Goal: Information Seeking & Learning: Learn about a topic

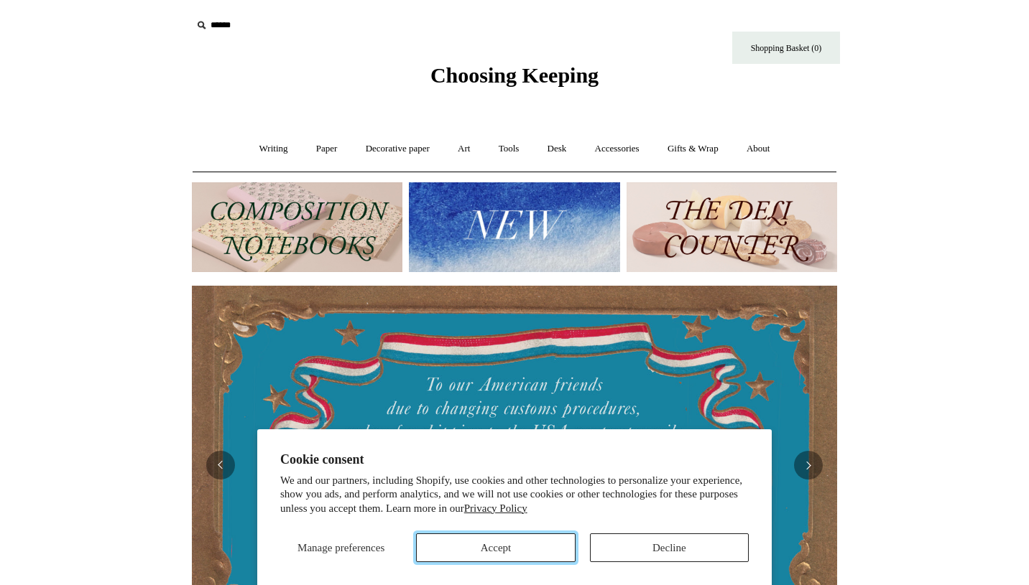
click at [473, 547] on button "Accept" at bounding box center [495, 548] width 159 height 29
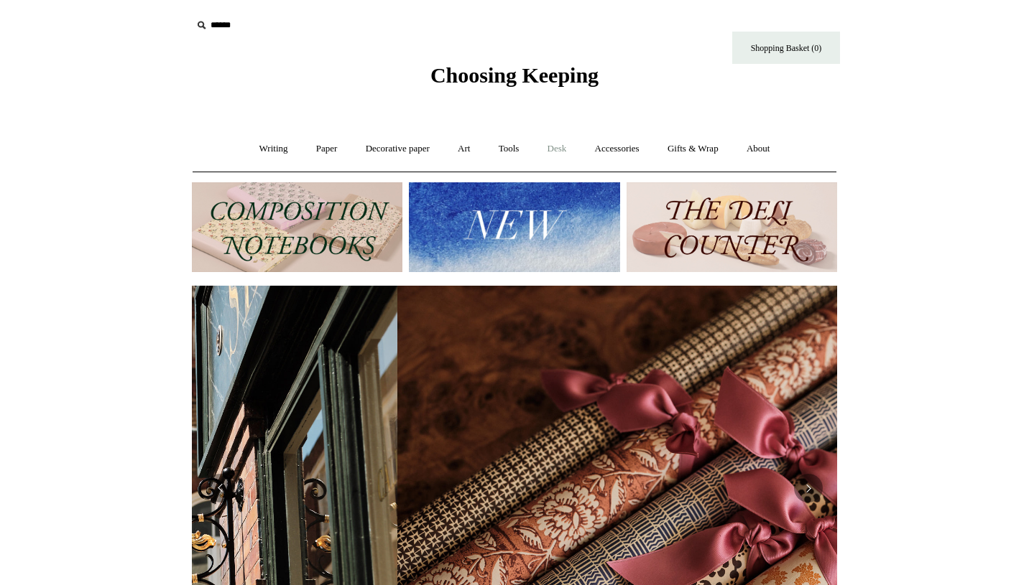
scroll to position [0, 1290]
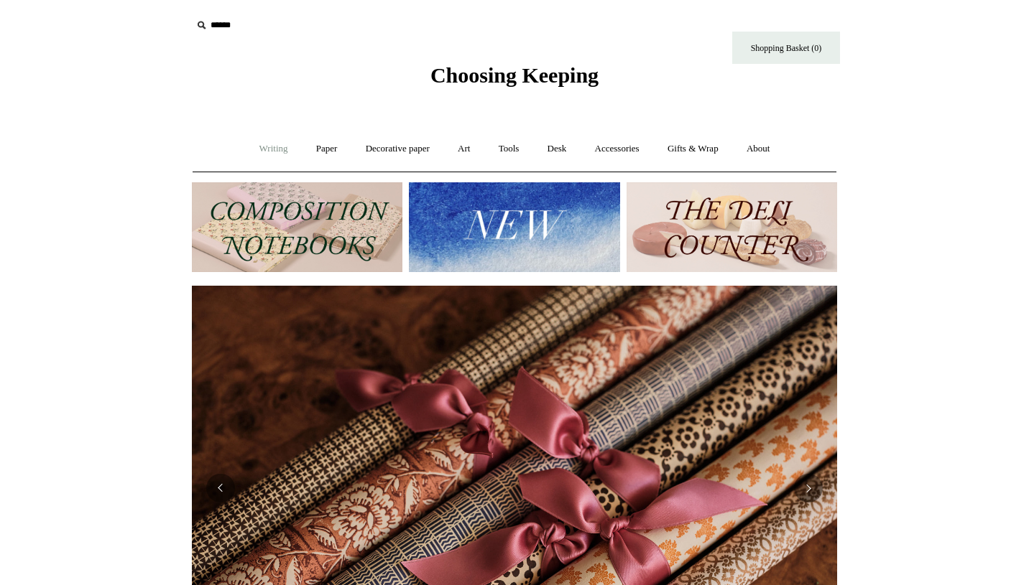
click at [275, 149] on link "Writing +" at bounding box center [273, 149] width 55 height 38
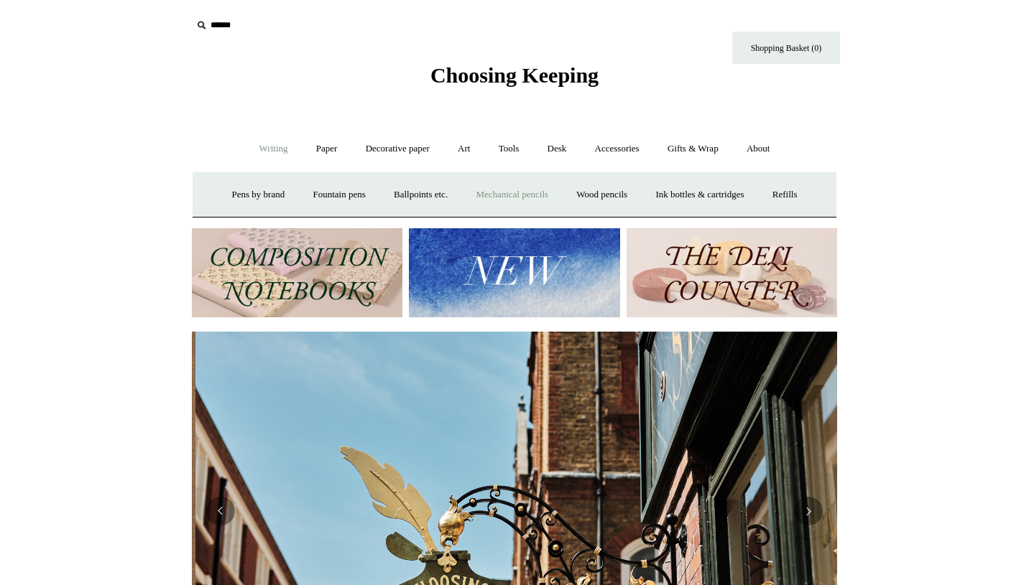
scroll to position [0, 645]
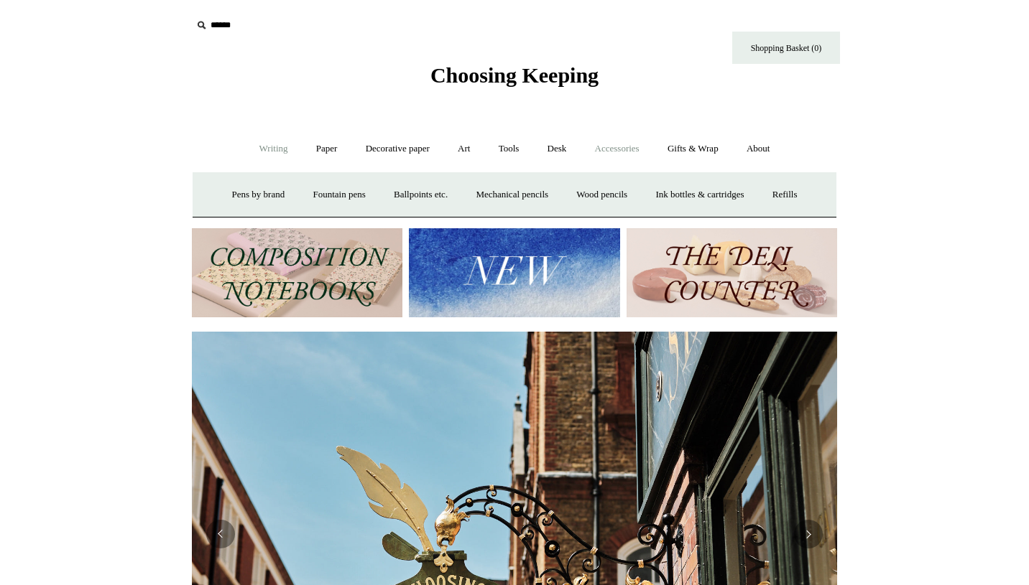
click at [627, 152] on link "Accessories +" at bounding box center [617, 149] width 70 height 38
click at [367, 192] on link "Pen cases" at bounding box center [356, 195] width 62 height 38
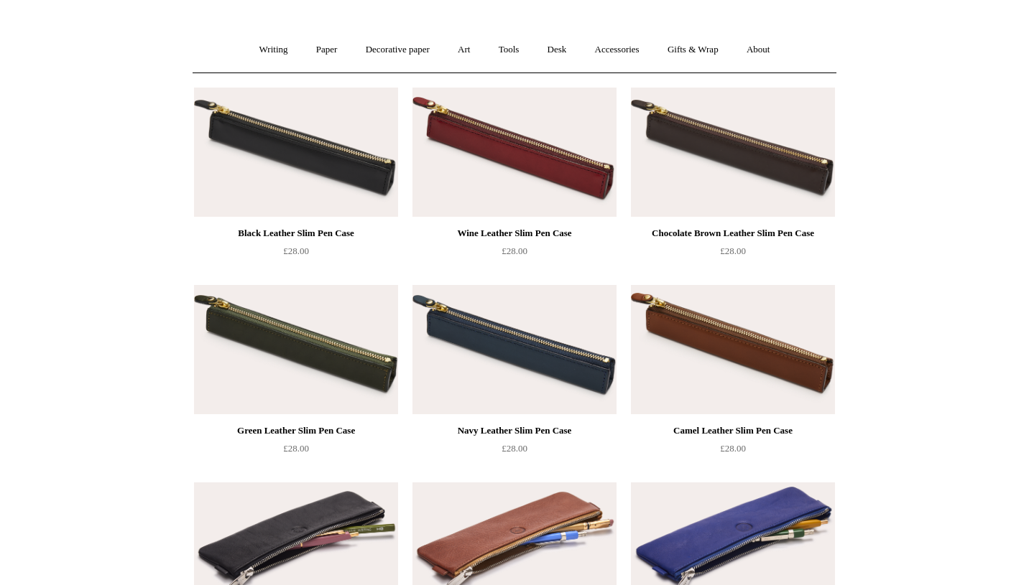
scroll to position [83, 0]
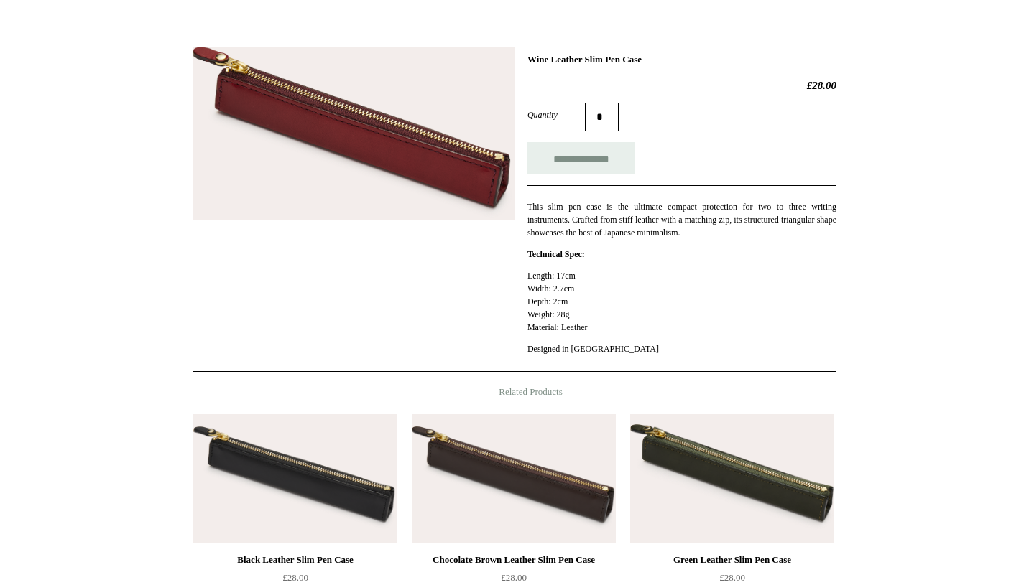
scroll to position [62, 0]
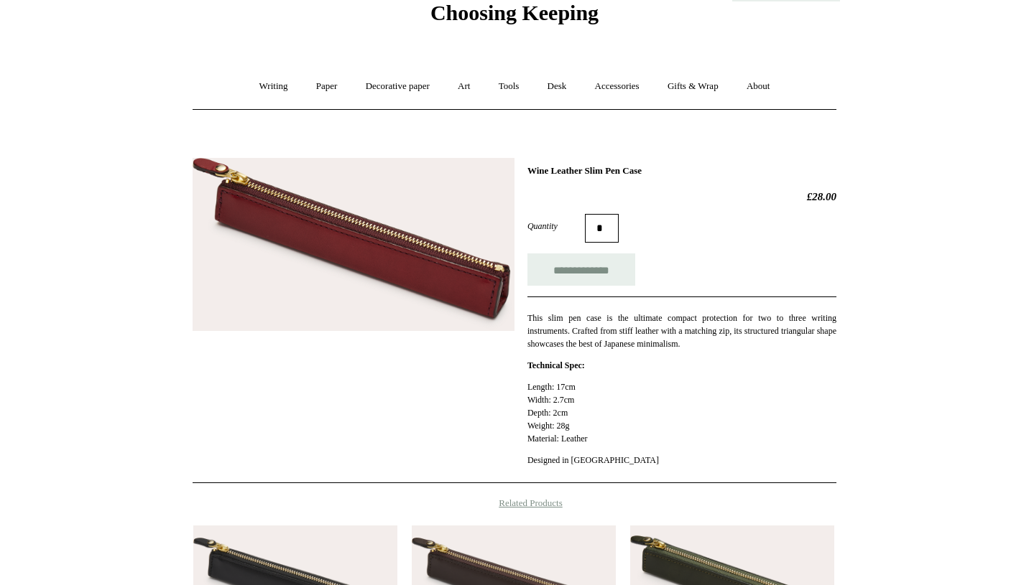
click at [480, 281] on img at bounding box center [353, 244] width 322 height 173
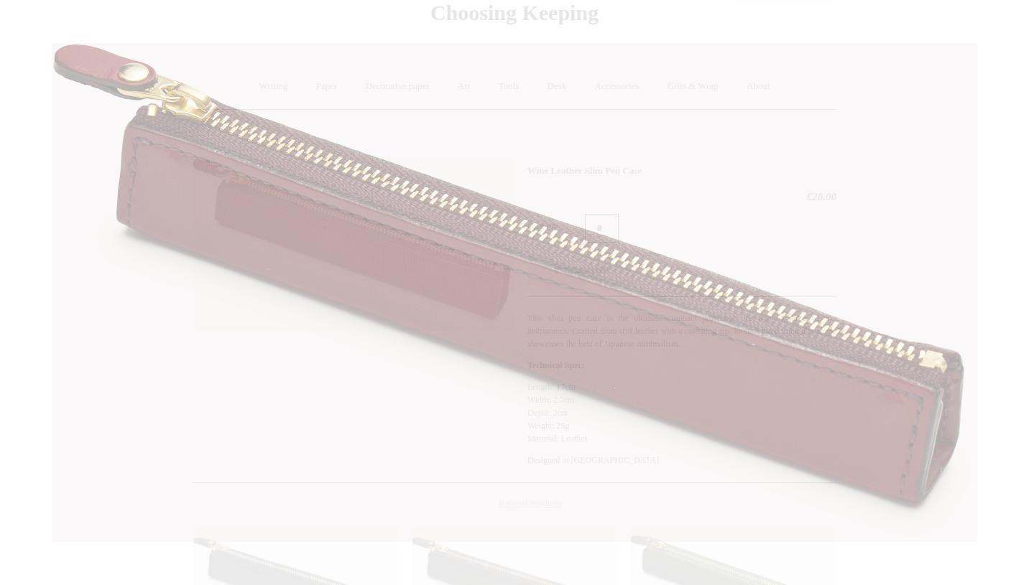
click at [480, 281] on img at bounding box center [514, 293] width 924 height 498
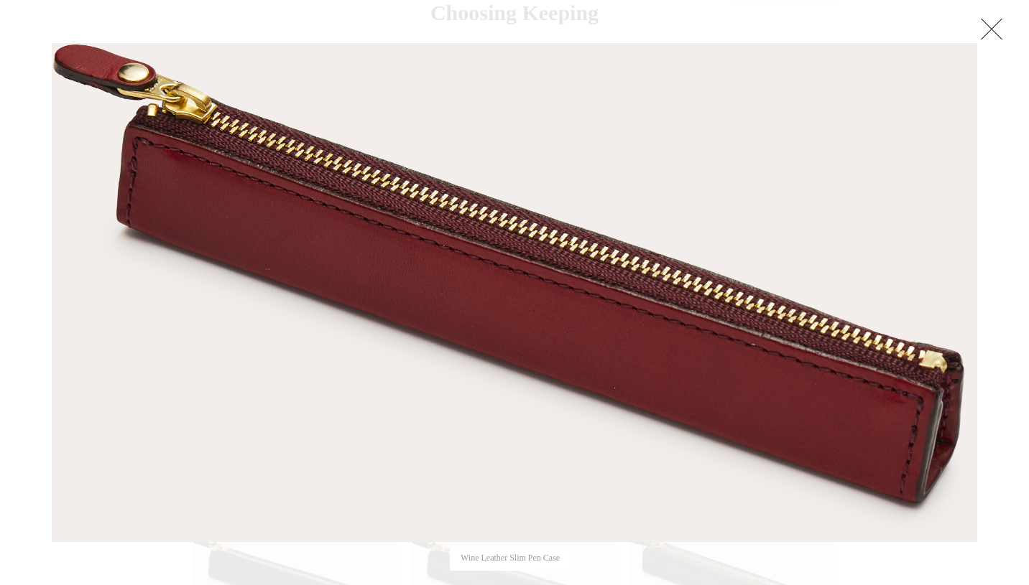
click at [480, 281] on img at bounding box center [514, 293] width 924 height 498
click at [990, 38] on link at bounding box center [991, 28] width 29 height 29
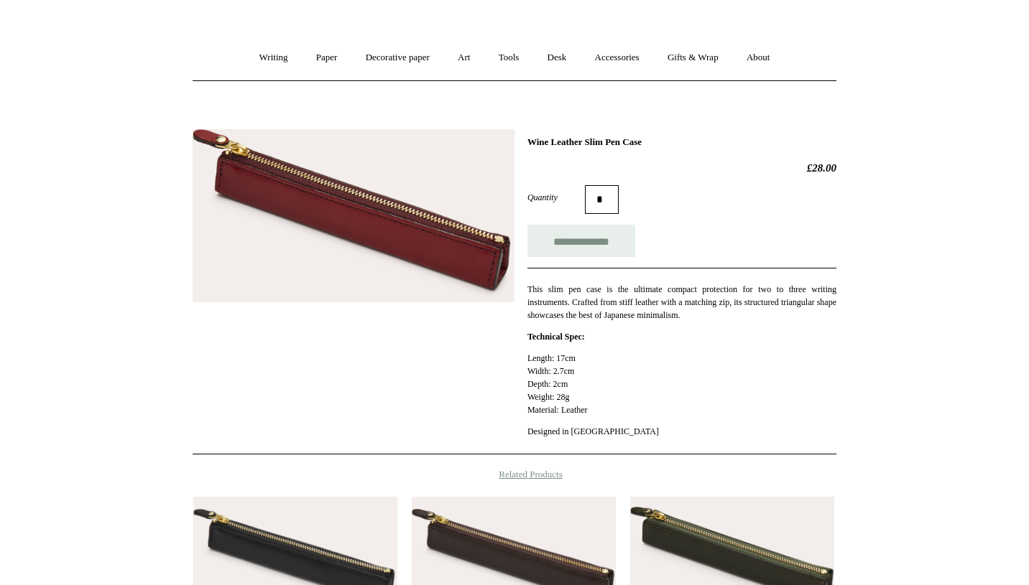
scroll to position [87, 0]
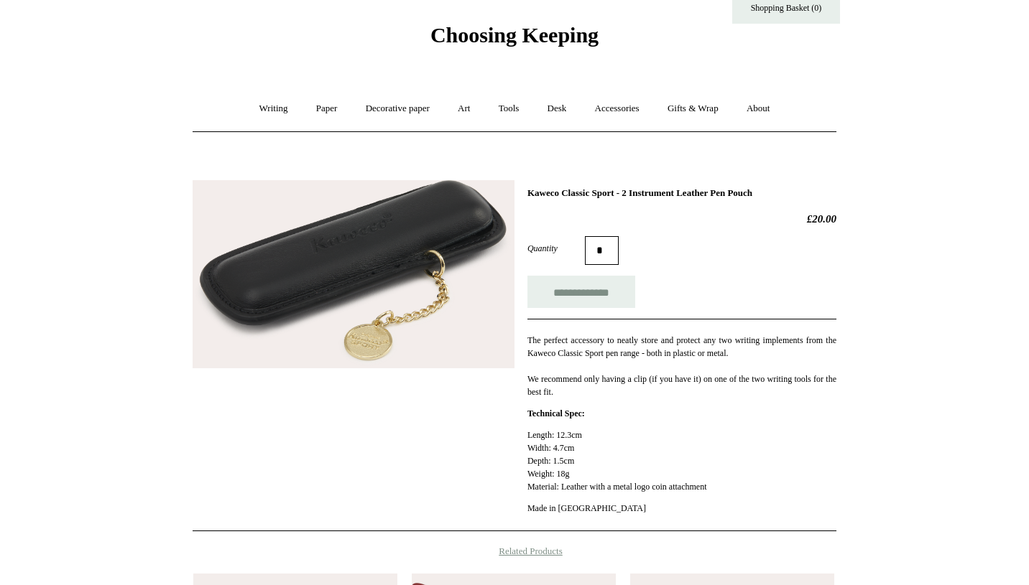
scroll to position [37, 0]
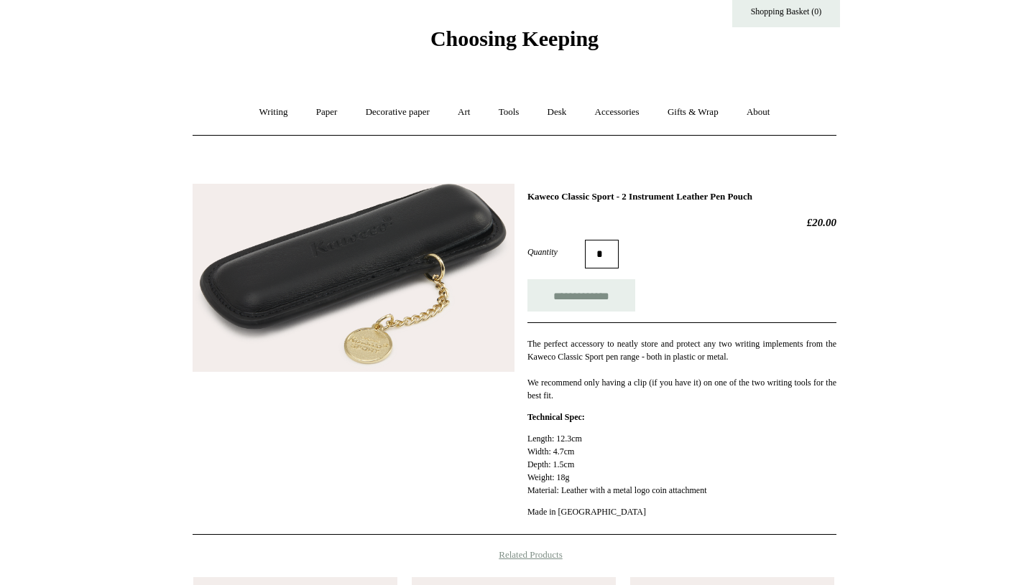
click at [424, 239] on img at bounding box center [353, 278] width 322 height 189
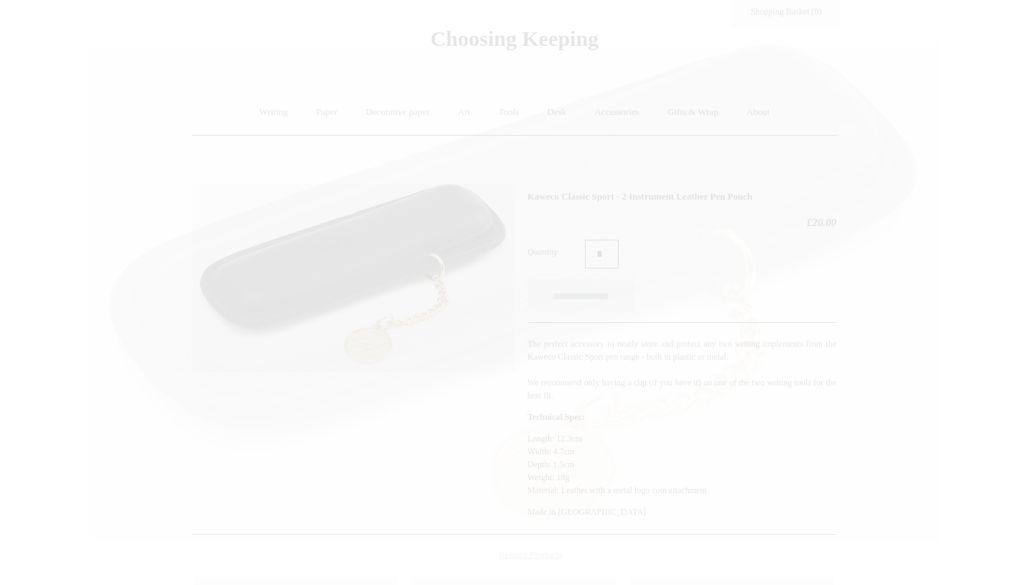
click at [424, 239] on img at bounding box center [514, 293] width 849 height 498
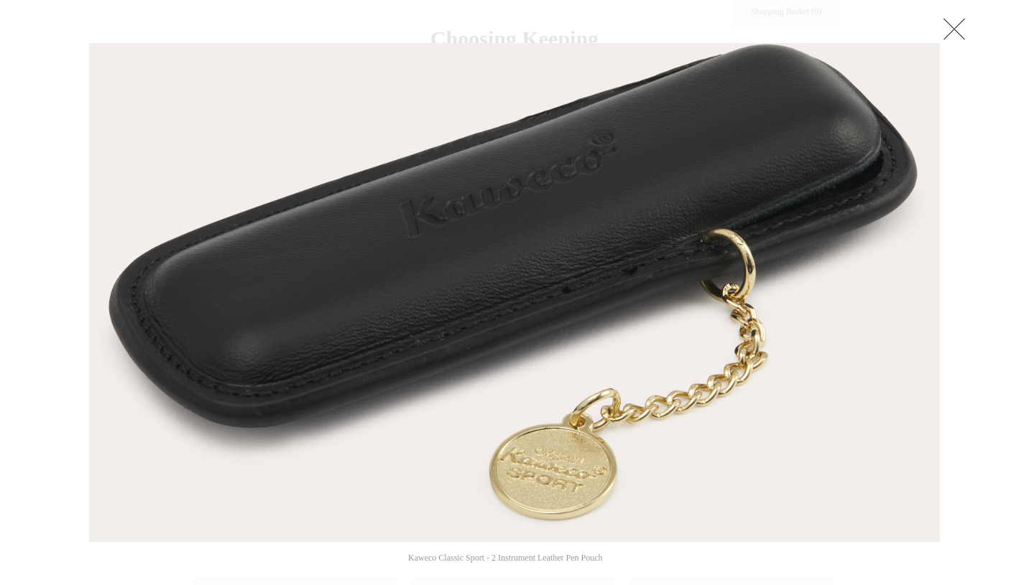
click at [424, 239] on img at bounding box center [514, 293] width 849 height 498
click at [951, 21] on link at bounding box center [953, 28] width 29 height 29
